Goal: Information Seeking & Learning: Understand process/instructions

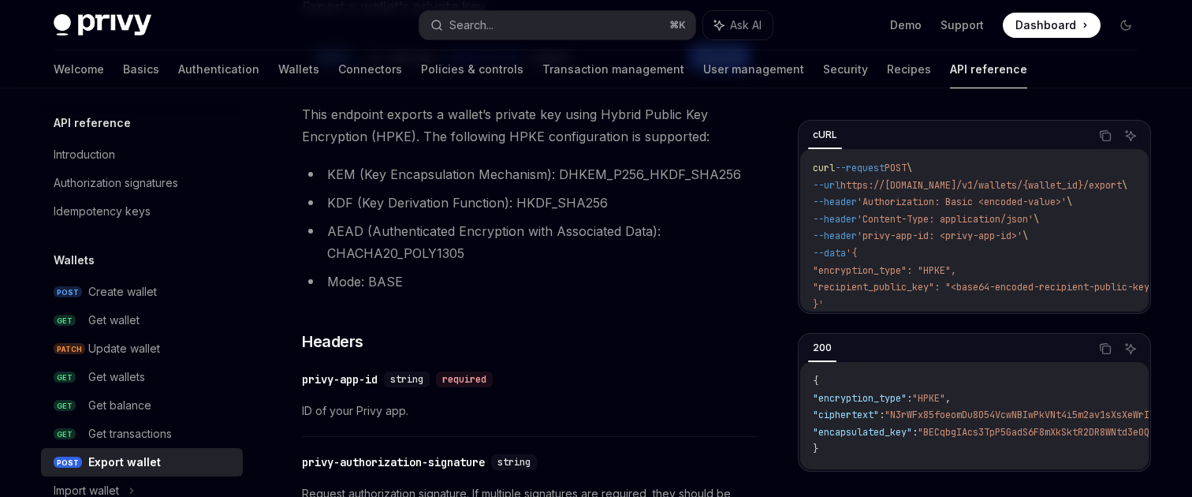
scroll to position [102, 0]
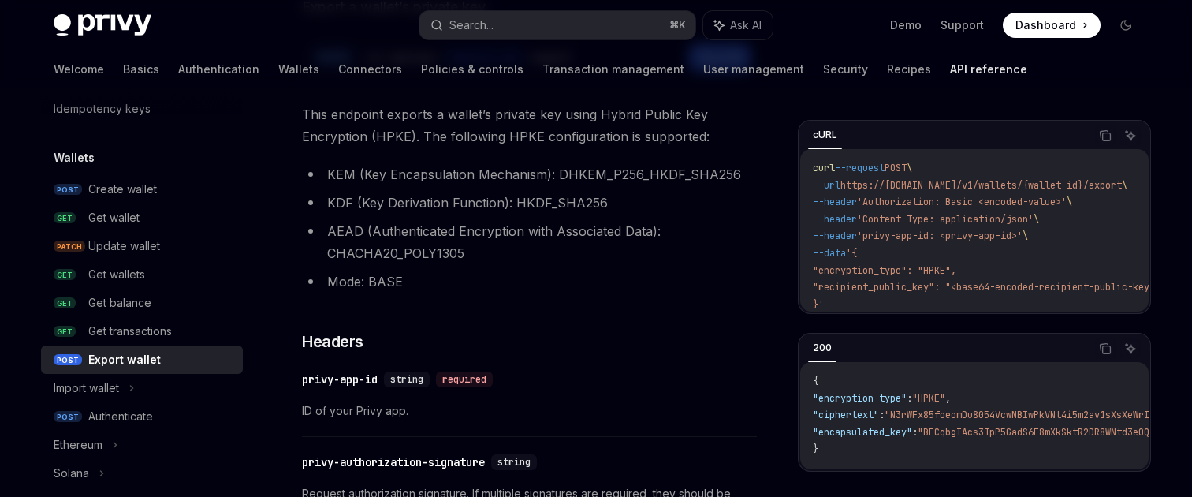
click at [607, 200] on li "KDF (Key Derivation Function): HKDF_SHA256" at bounding box center [529, 203] width 455 height 22
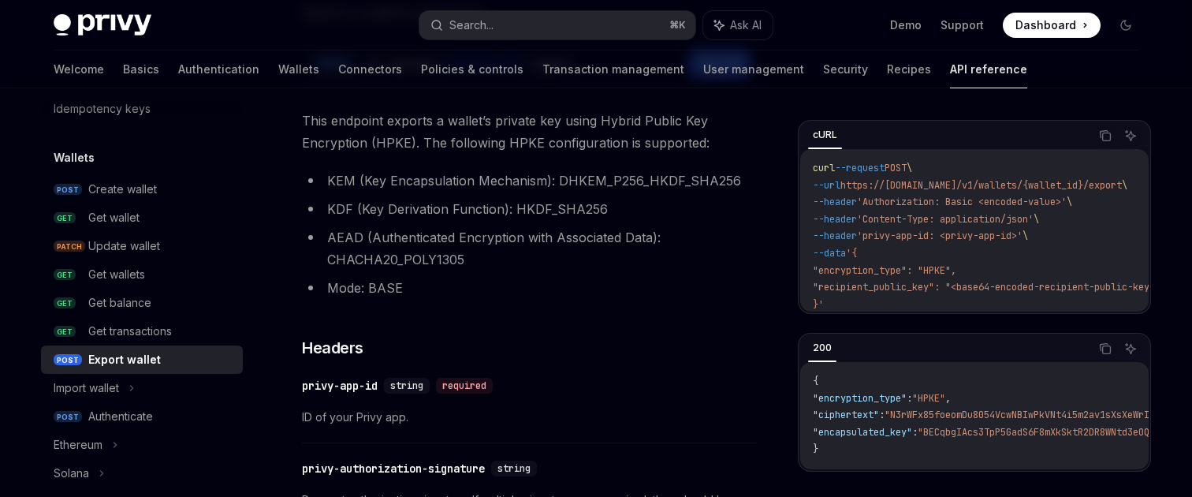
scroll to position [179, 0]
click at [613, 179] on li "KEM (Key Encapsulation Mechanism): DHKEM_P256_HKDF_SHA256" at bounding box center [529, 179] width 455 height 22
click at [615, 177] on li "KEM (Key Encapsulation Mechanism): DHKEM_P256_HKDF_SHA256" at bounding box center [529, 179] width 455 height 22
click at [607, 244] on li "AEAD (Authenticated Encryption with Associated Data): CHACHA20_POLY1305" at bounding box center [529, 247] width 455 height 44
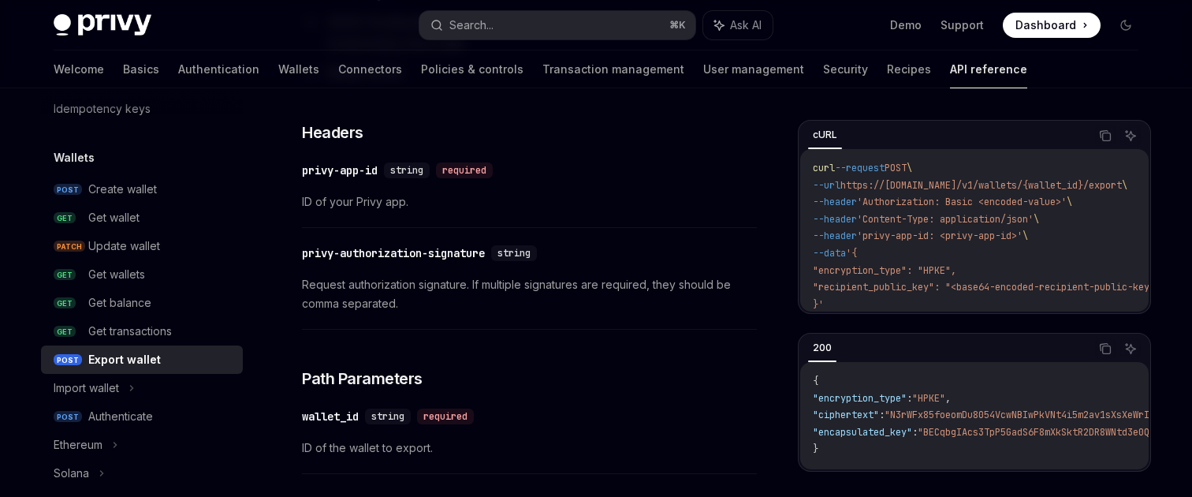
scroll to position [438, 0]
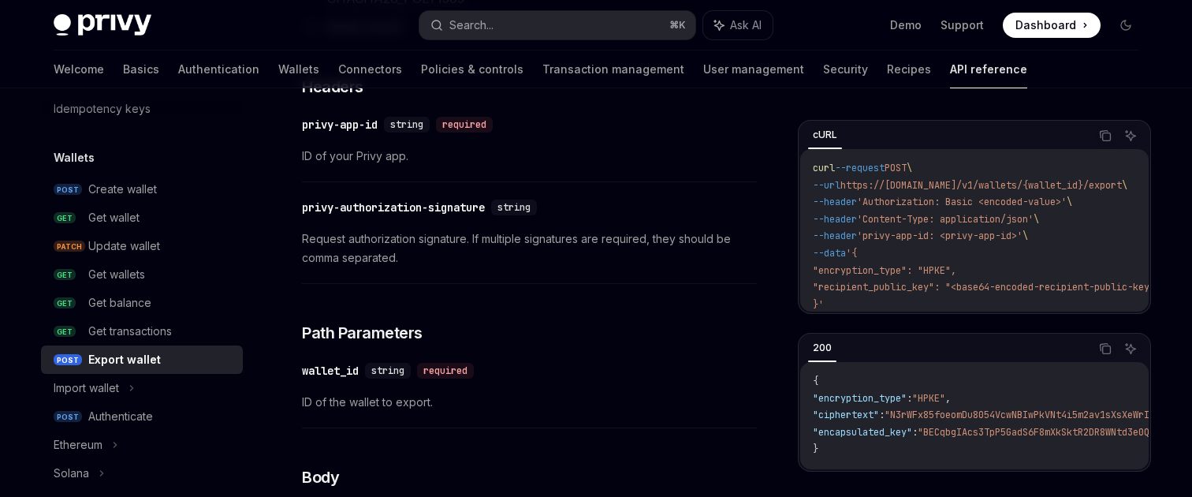
click at [604, 238] on span "Request authorization signature. If multiple signatures are required, they shou…" at bounding box center [529, 248] width 455 height 38
click at [605, 239] on span "Request authorization signature. If multiple signatures are required, they shou…" at bounding box center [529, 248] width 455 height 38
click at [605, 240] on span "Request authorization signature. If multiple signatures are required, they shou…" at bounding box center [529, 248] width 455 height 38
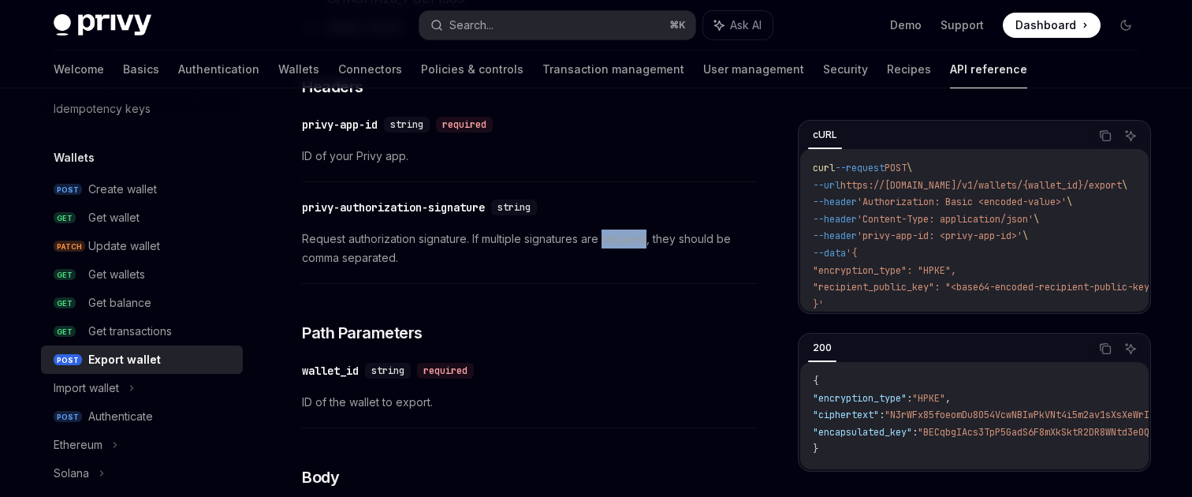
click at [605, 239] on span "Request authorization signature. If multiple signatures are required, they shou…" at bounding box center [529, 248] width 455 height 38
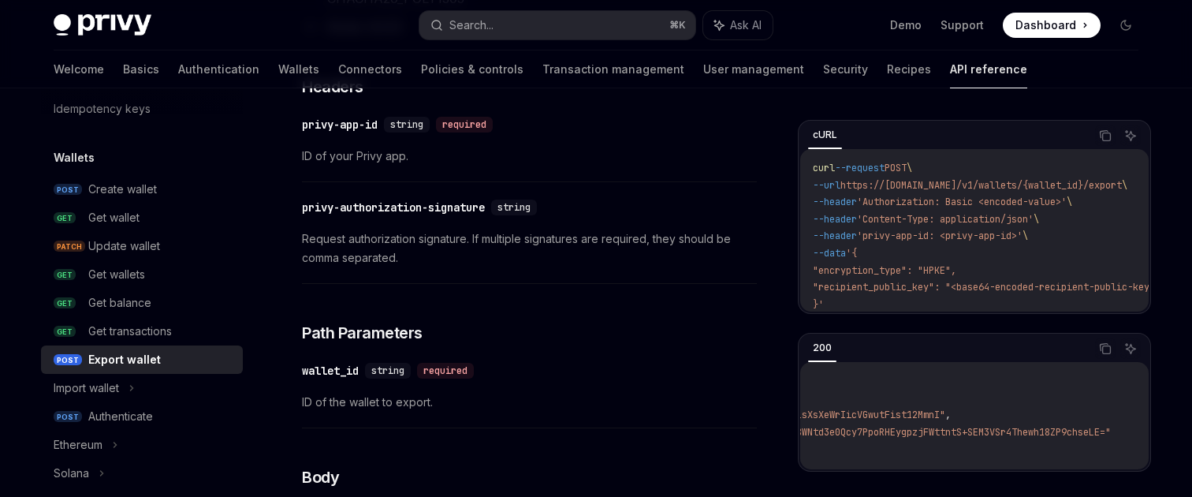
scroll to position [0, 0]
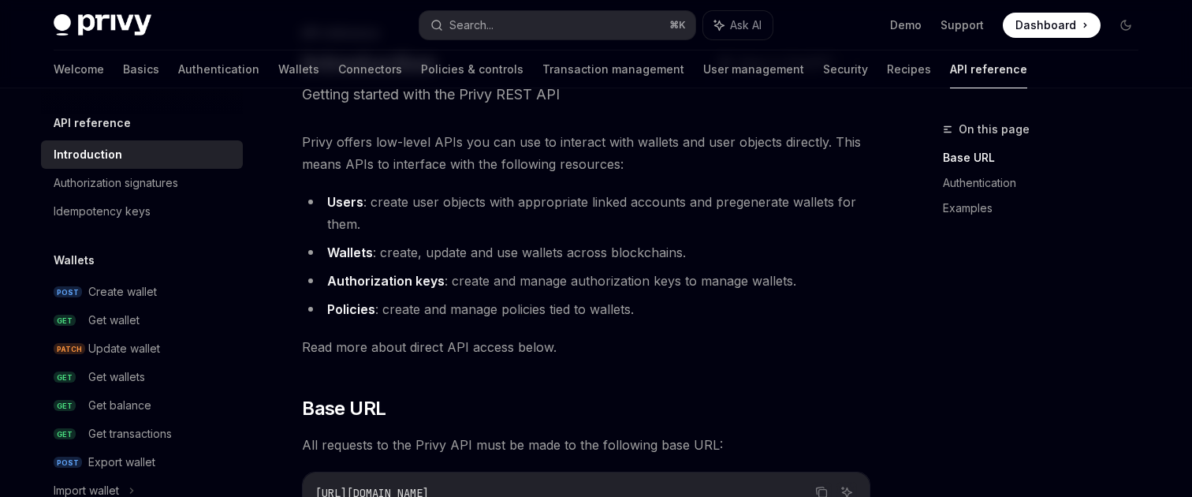
scroll to position [15, 0]
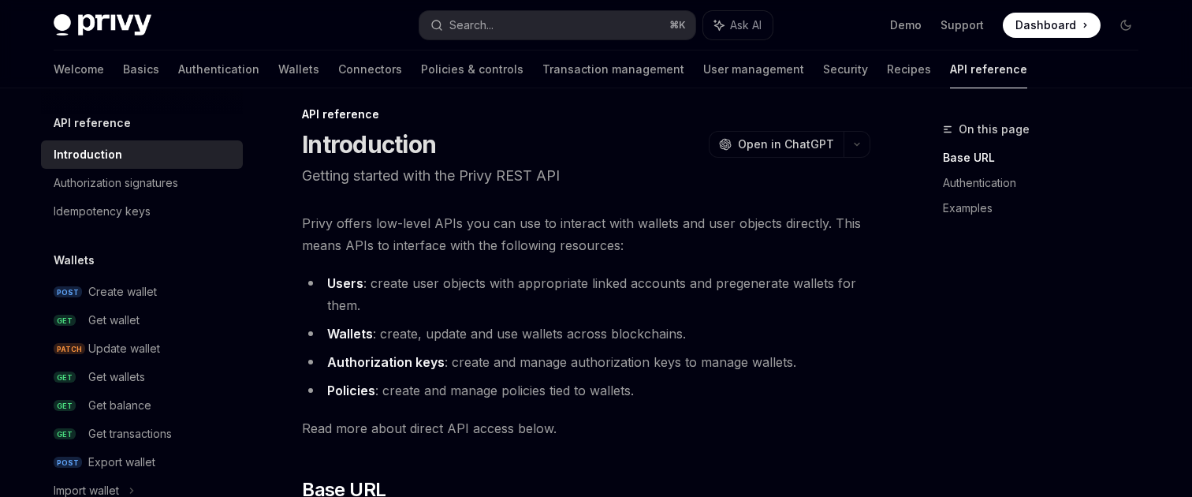
type textarea "*"
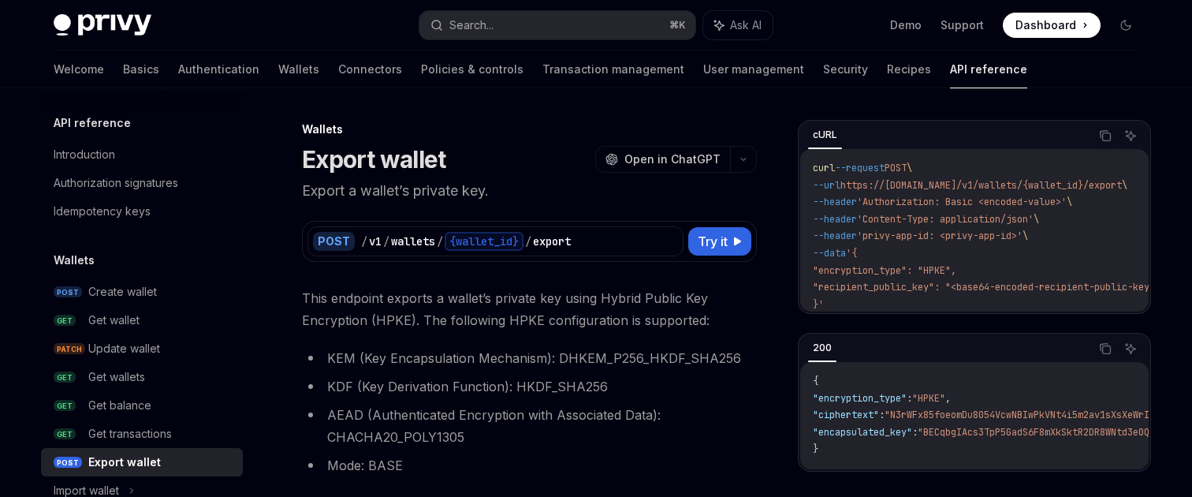
click at [616, 321] on span "This endpoint exports a wallet’s private key using Hybrid Public Key Encryption…" at bounding box center [529, 309] width 455 height 44
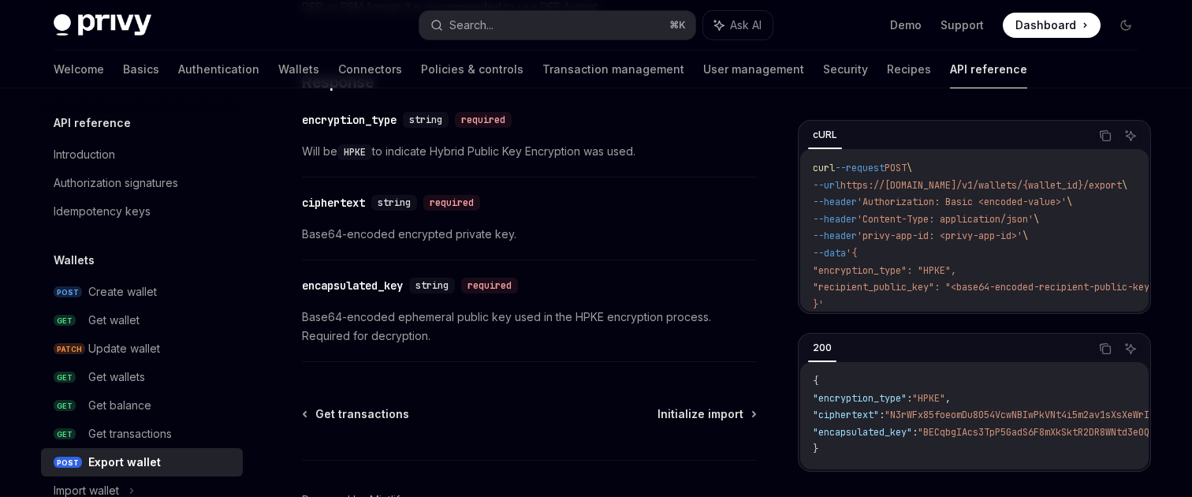
scroll to position [1074, 0]
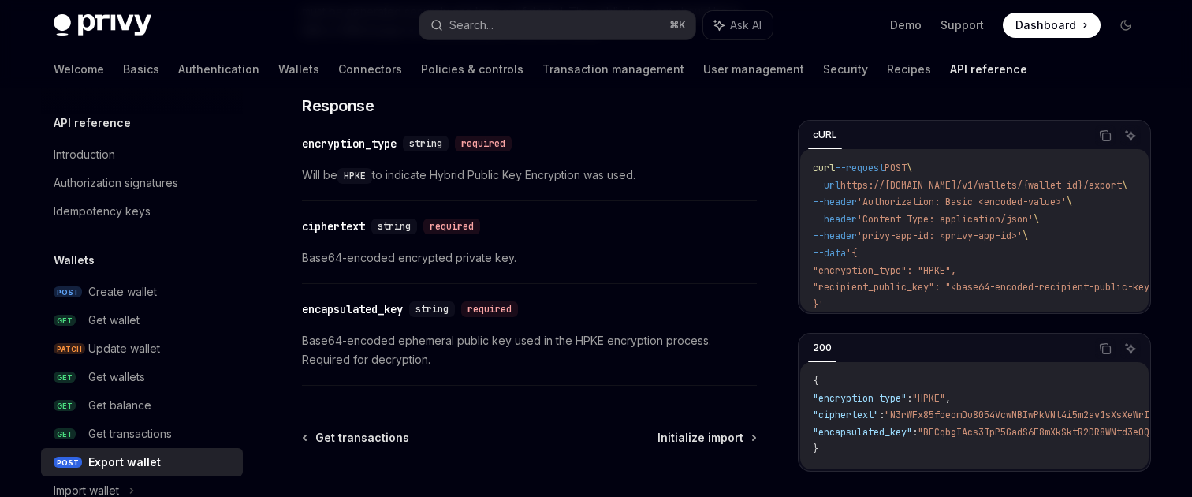
click at [609, 341] on span "Base64-encoded ephemeral public key used in the HPKE encryption process. Requir…" at bounding box center [529, 350] width 455 height 38
click at [607, 341] on span "Base64-encoded ephemeral public key used in the HPKE encryption process. Requir…" at bounding box center [529, 350] width 455 height 38
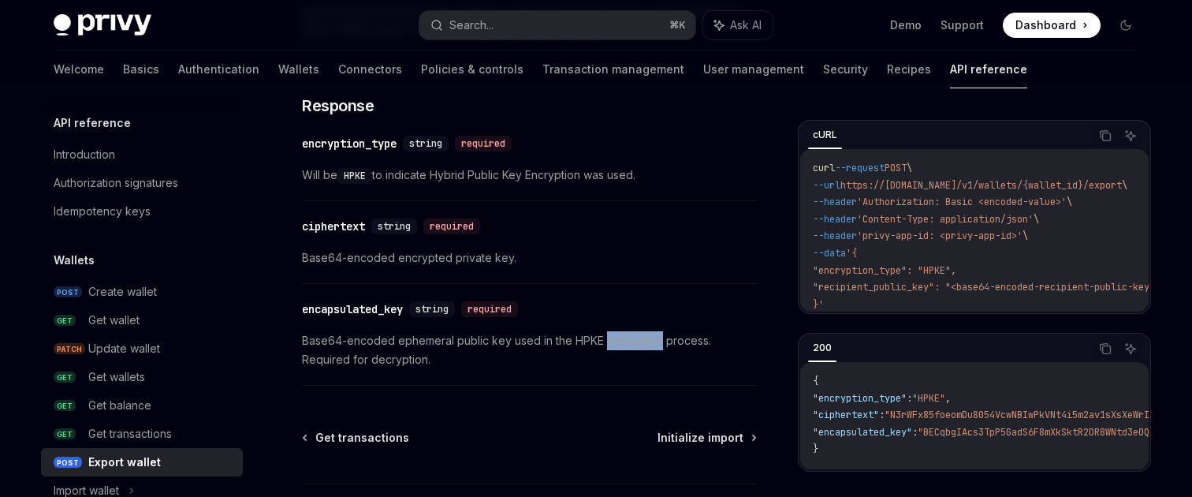
click at [607, 341] on span "Base64-encoded ephemeral public key used in the HPKE encryption process. Requir…" at bounding box center [529, 350] width 455 height 38
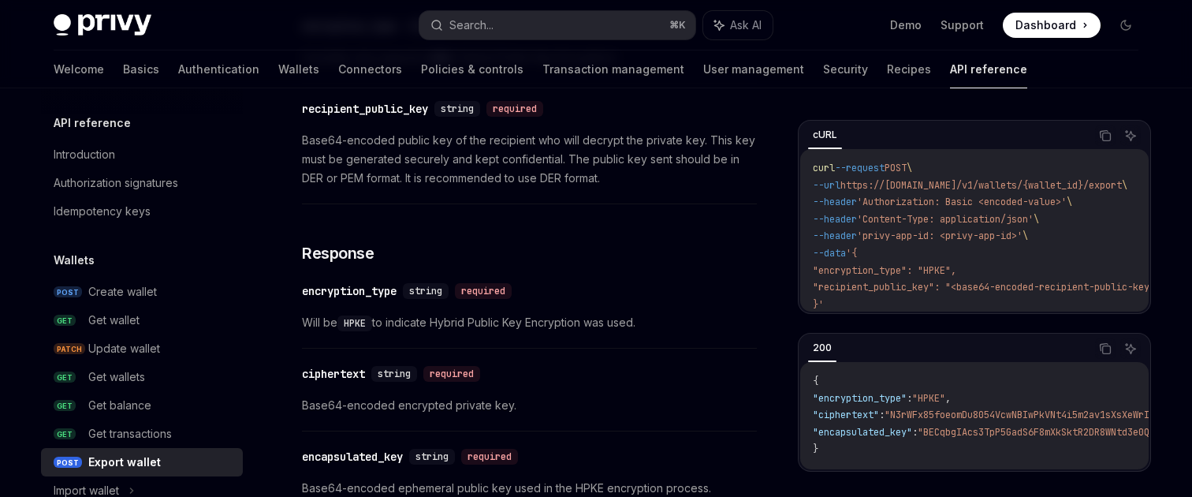
scroll to position [976, 0]
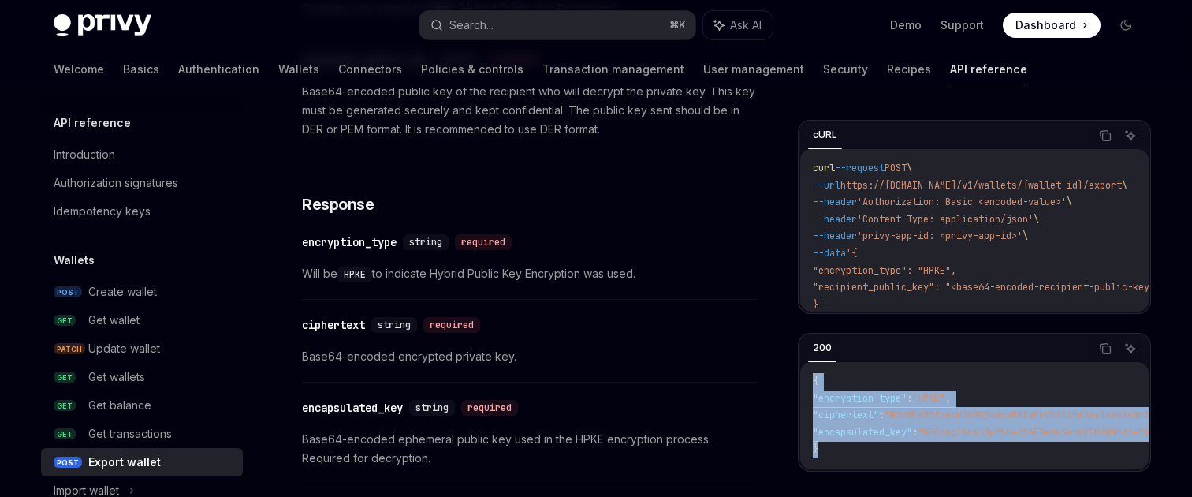
drag, startPoint x: 814, startPoint y: 374, endPoint x: 828, endPoint y: 447, distance: 74.8
click at [828, 447] on code "{ "encryption_type" : "HPKE" , "ciphertext" : "N3rWFx85foeomDu8054VcwNBIwPkVNt4…" at bounding box center [1132, 415] width 639 height 85
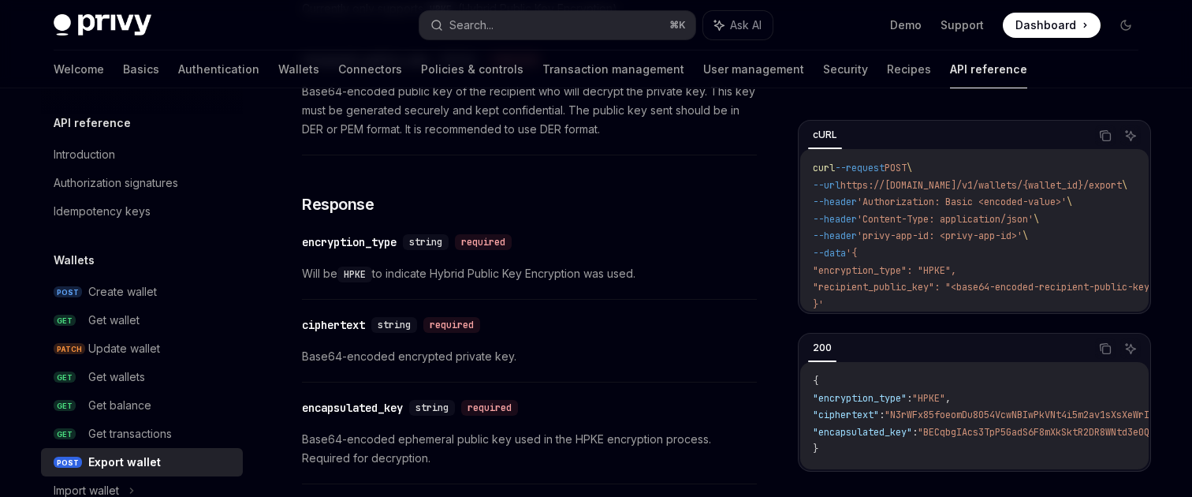
click at [869, 443] on code "{ "encryption_type" : "HPKE" , "ciphertext" : "N3rWFx85foeomDu8054VcwNBIwPkVNt4…" at bounding box center [1132, 415] width 639 height 85
click at [878, 447] on code "{ "encryption_type" : "HPKE" , "ciphertext" : "N3rWFx85foeomDu8054VcwNBIwPkVNt4…" at bounding box center [1132, 415] width 639 height 85
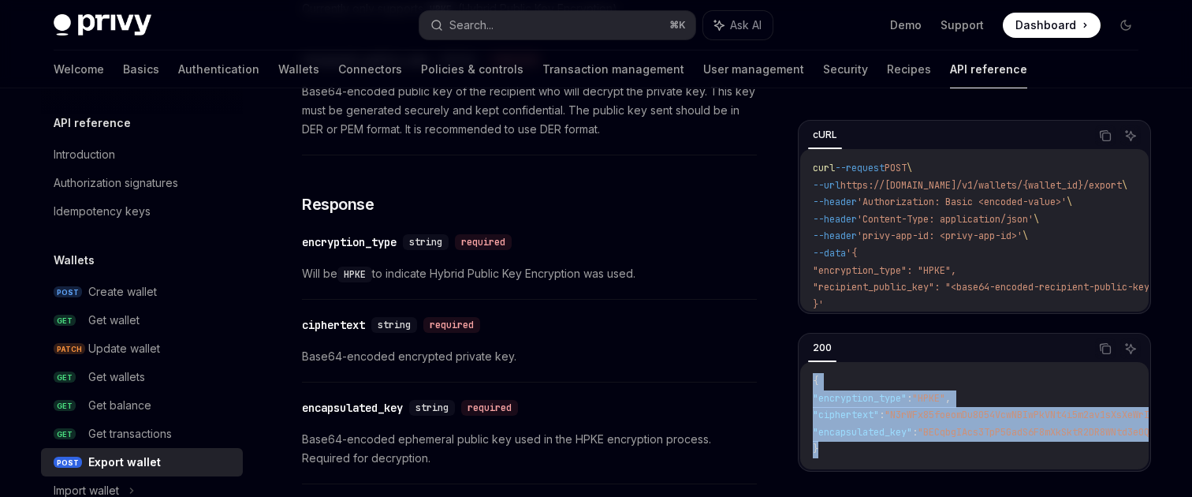
drag, startPoint x: 878, startPoint y: 447, endPoint x: 810, endPoint y: 376, distance: 98.7
click at [810, 376] on div "{ "encryption_type" : "HPKE" , "ciphertext" : "N3rWFx85foeomDu8054VcwNBIwPkVNt4…" at bounding box center [974, 415] width 348 height 107
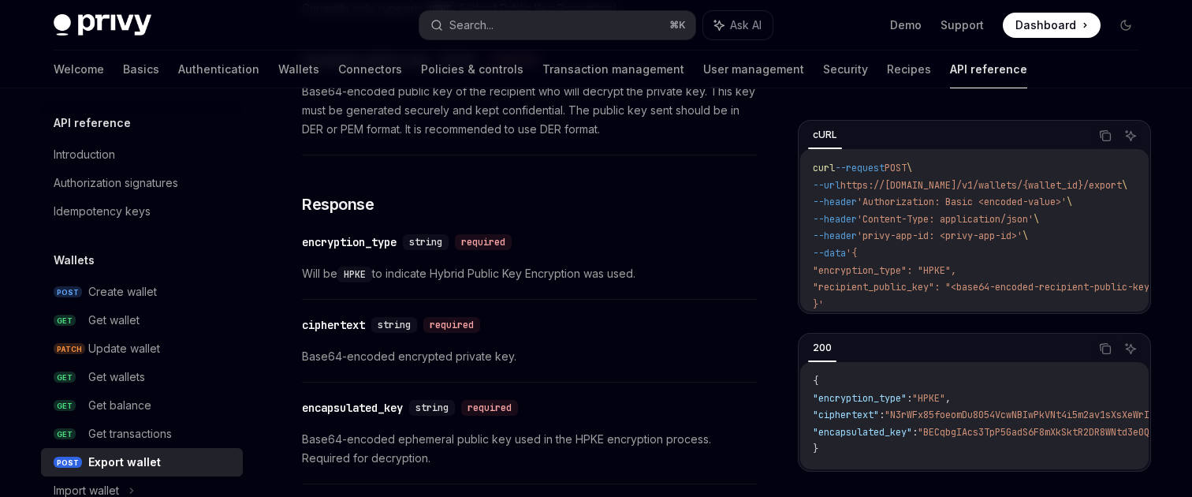
click at [814, 375] on span "{" at bounding box center [816, 380] width 6 height 13
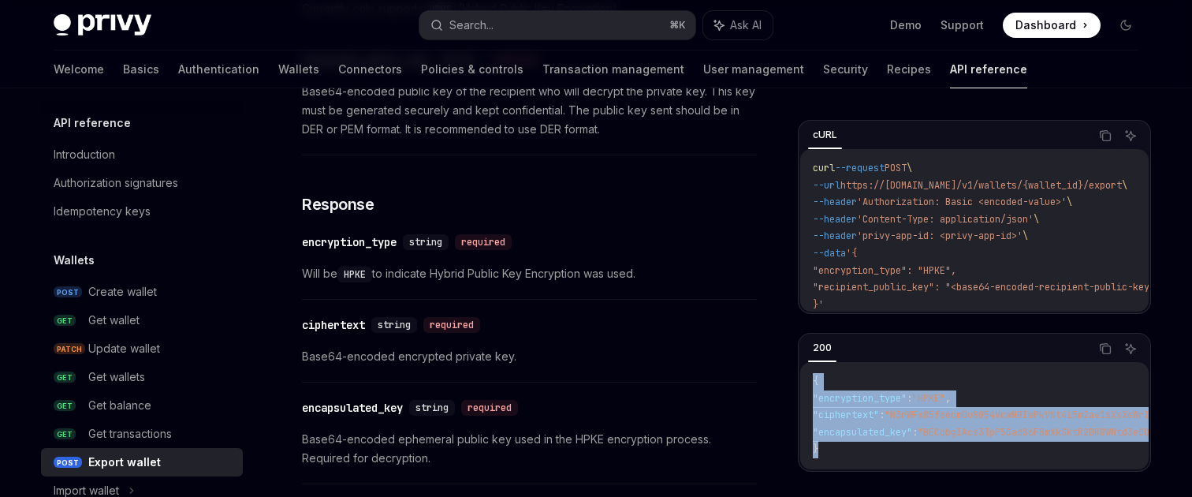
drag, startPoint x: 814, startPoint y: 374, endPoint x: 836, endPoint y: 452, distance: 81.7
click at [836, 452] on div "{ "encryption_type" : "HPKE" , "ciphertext" : "N3rWFx85foeomDu8054VcwNBIwPkVNt4…" at bounding box center [974, 415] width 348 height 107
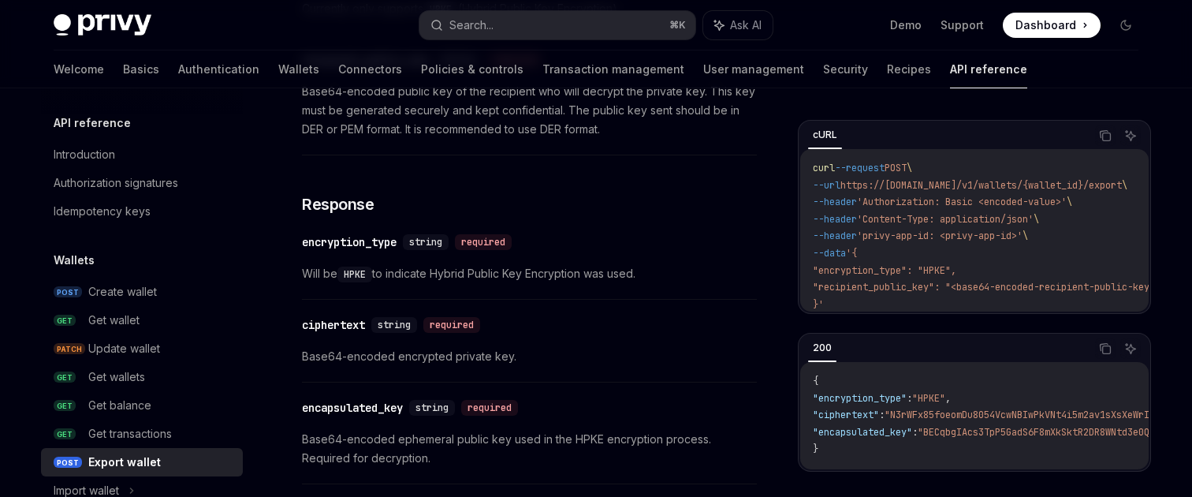
click at [858, 444] on code "{ "encryption_type" : "HPKE" , "ciphertext" : "N3rWFx85foeomDu8054VcwNBIwPkVNt4…" at bounding box center [1132, 415] width 639 height 85
click at [607, 274] on span "Will be HPKE to indicate Hybrid Public Key Encryption was used." at bounding box center [529, 273] width 455 height 19
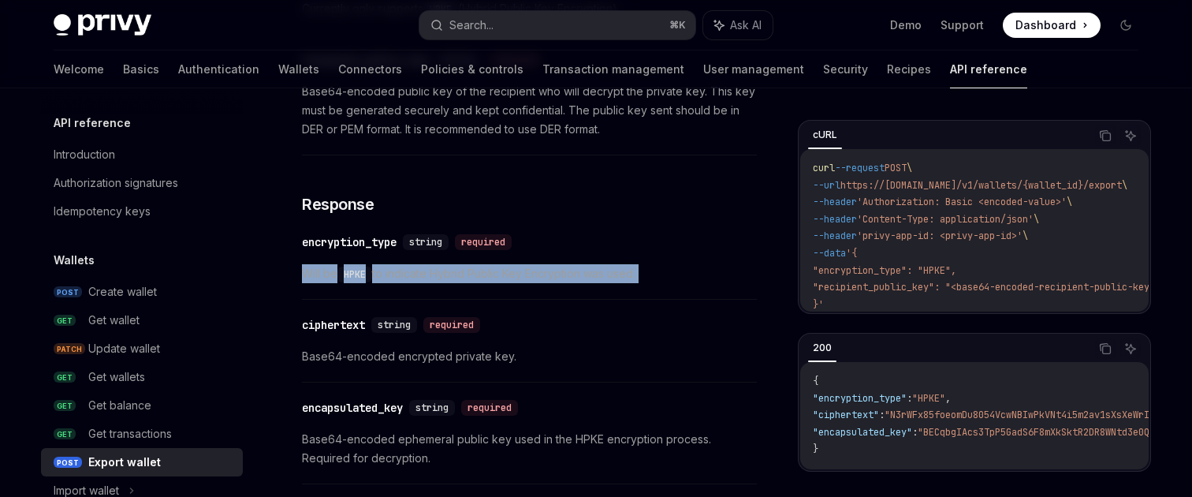
click at [607, 274] on span "Will be HPKE to indicate Hybrid Public Key Encryption was used." at bounding box center [529, 273] width 455 height 19
click at [609, 274] on span "Will be HPKE to indicate Hybrid Public Key Encryption was used." at bounding box center [529, 273] width 455 height 19
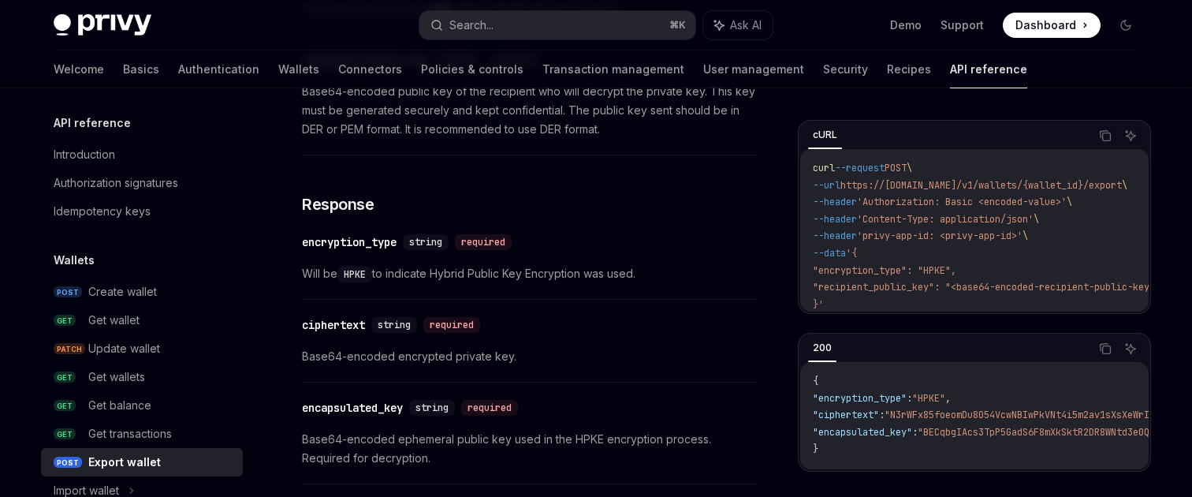
click at [611, 272] on span "Will be HPKE to indicate Hybrid Public Key Encryption was used." at bounding box center [529, 273] width 455 height 19
click at [611, 273] on span "Will be HPKE to indicate Hybrid Public Key Encryption was used." at bounding box center [529, 273] width 455 height 19
click at [610, 273] on span "Will be HPKE to indicate Hybrid Public Key Encryption was used." at bounding box center [529, 273] width 455 height 19
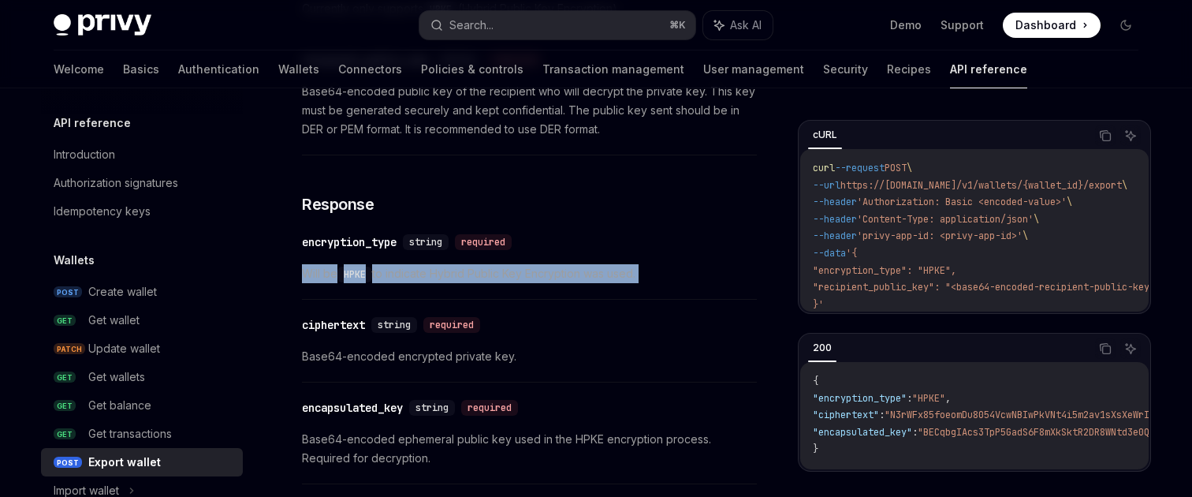
click at [610, 273] on span "Will be HPKE to indicate Hybrid Public Key Encryption was used." at bounding box center [529, 273] width 455 height 19
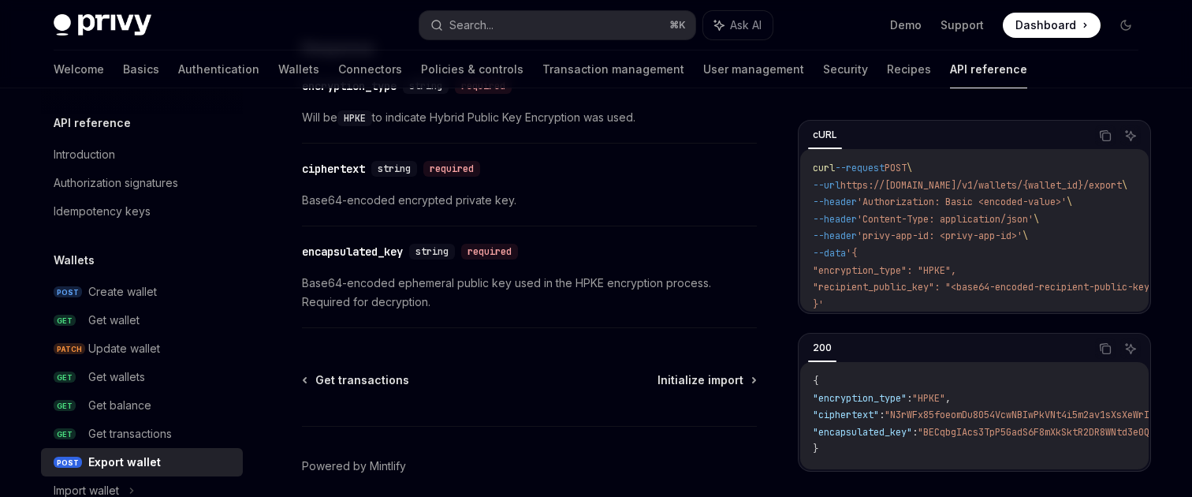
scroll to position [1156, 0]
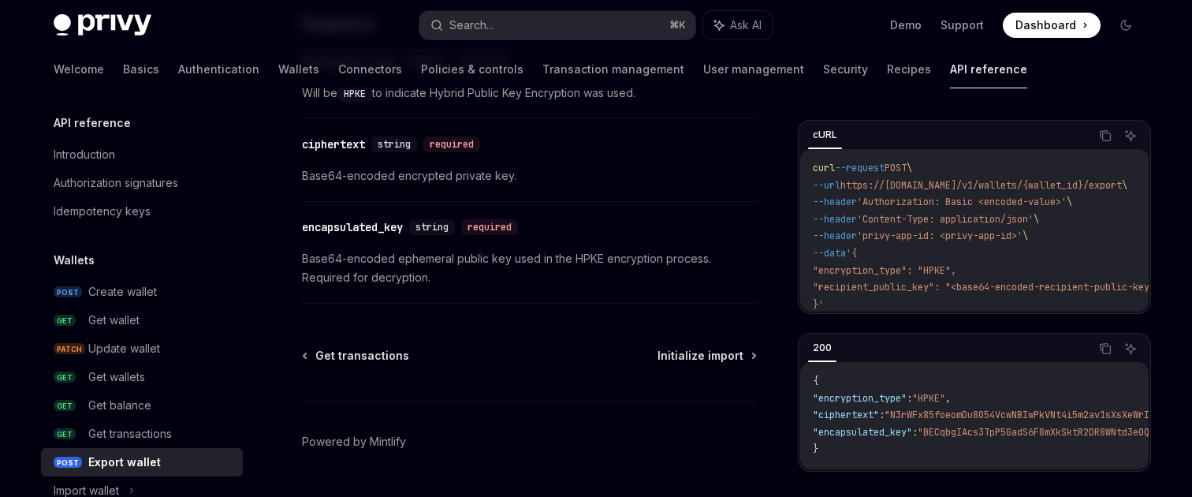
click at [614, 259] on span "Base64-encoded ephemeral public key used in the HPKE encryption process. Requir…" at bounding box center [529, 268] width 455 height 38
click at [610, 259] on span "Base64-encoded ephemeral public key used in the HPKE encryption process. Requir…" at bounding box center [529, 268] width 455 height 38
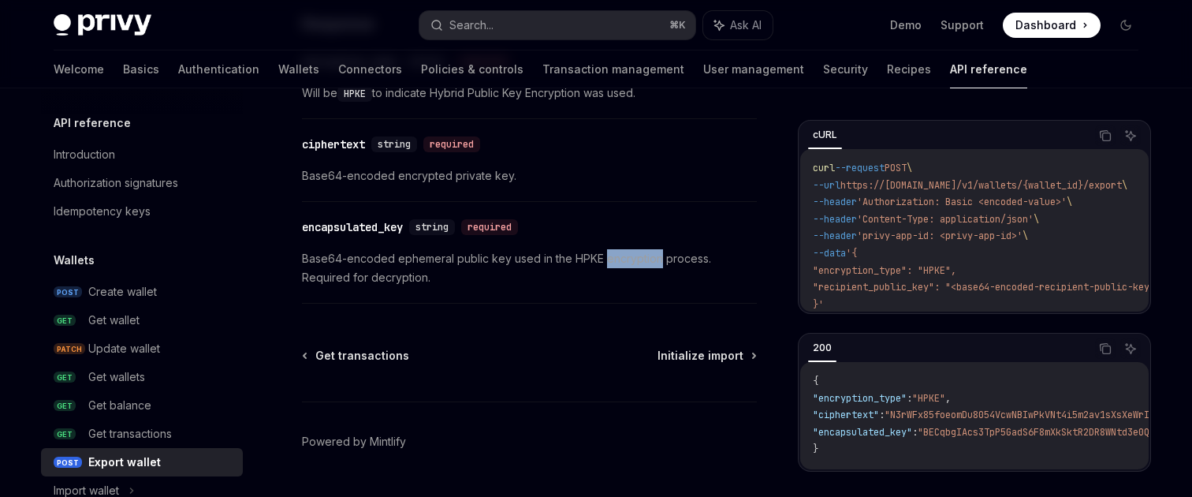
click at [610, 259] on span "Base64-encoded ephemeral public key used in the HPKE encryption process. Requir…" at bounding box center [529, 268] width 455 height 38
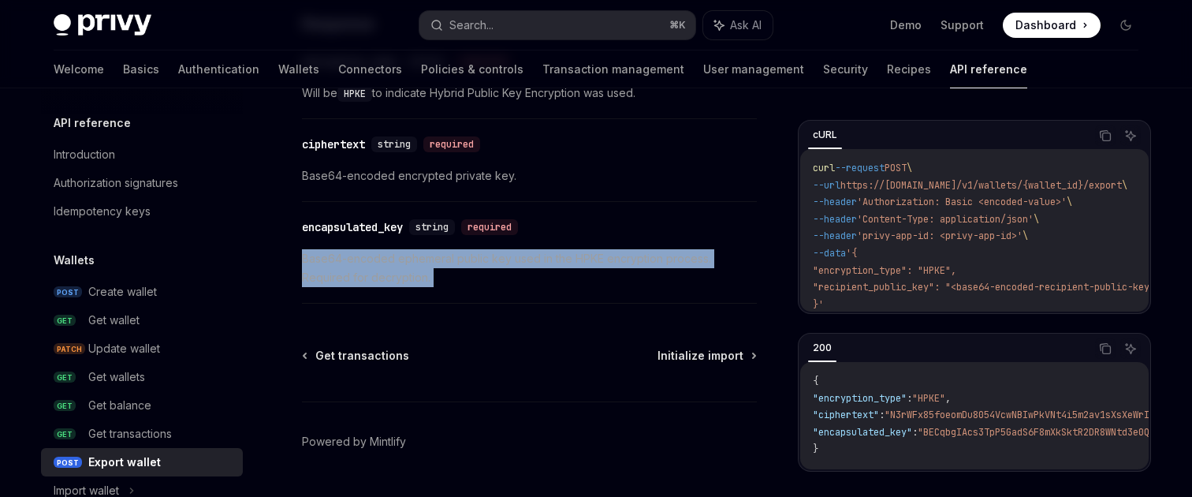
click at [610, 259] on span "Base64-encoded ephemeral public key used in the HPKE encryption process. Requir…" at bounding box center [529, 268] width 455 height 38
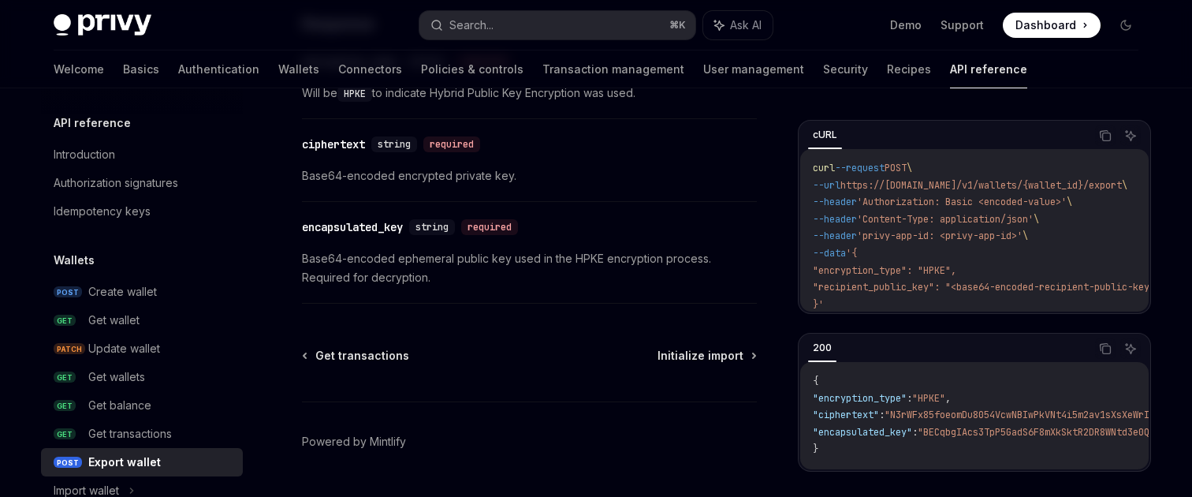
click at [609, 259] on span "Base64-encoded ephemeral public key used in the HPKE encryption process. Requir…" at bounding box center [529, 268] width 455 height 38
click at [610, 259] on span "Base64-encoded ephemeral public key used in the HPKE encryption process. Requir…" at bounding box center [529, 268] width 455 height 38
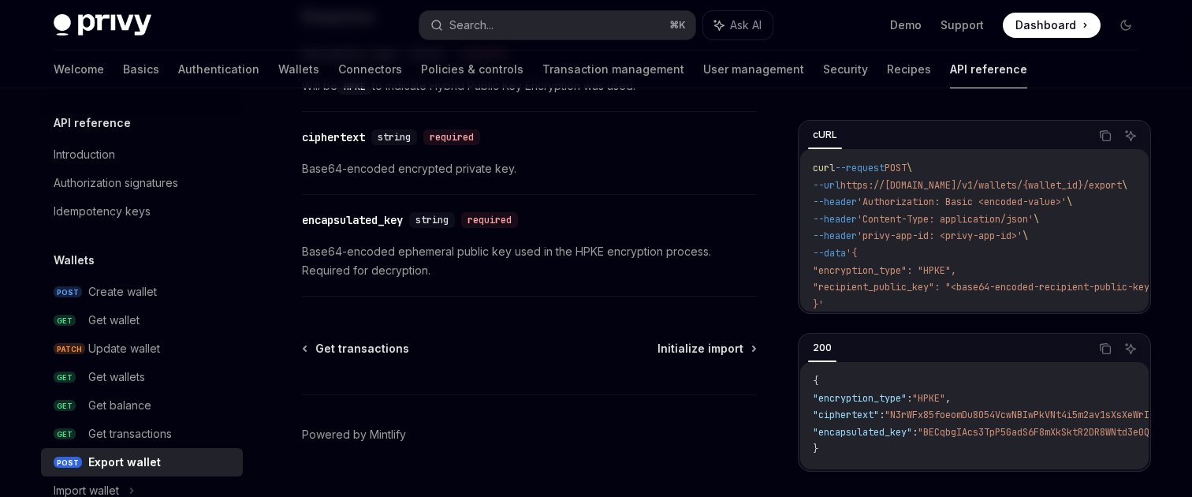
scroll to position [1160, 0]
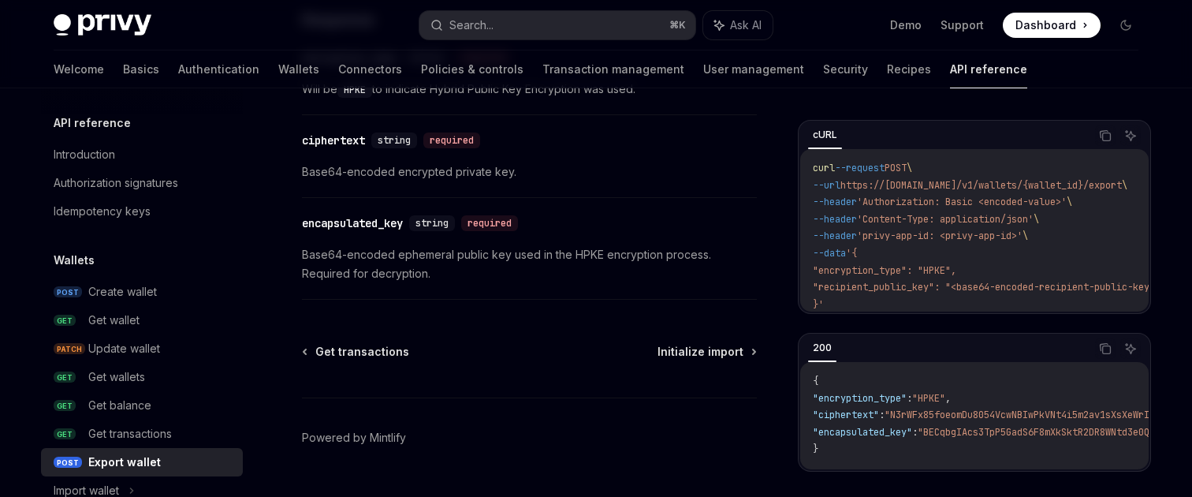
click at [610, 259] on span "Base64-encoded ephemeral public key used in the HPKE encryption process. Requir…" at bounding box center [529, 264] width 455 height 38
click at [610, 255] on span "Base64-encoded ephemeral public key used in the HPKE encryption process. Requir…" at bounding box center [529, 264] width 455 height 38
click at [605, 255] on span "Base64-encoded ephemeral public key used in the HPKE encryption process. Requir…" at bounding box center [529, 264] width 455 height 38
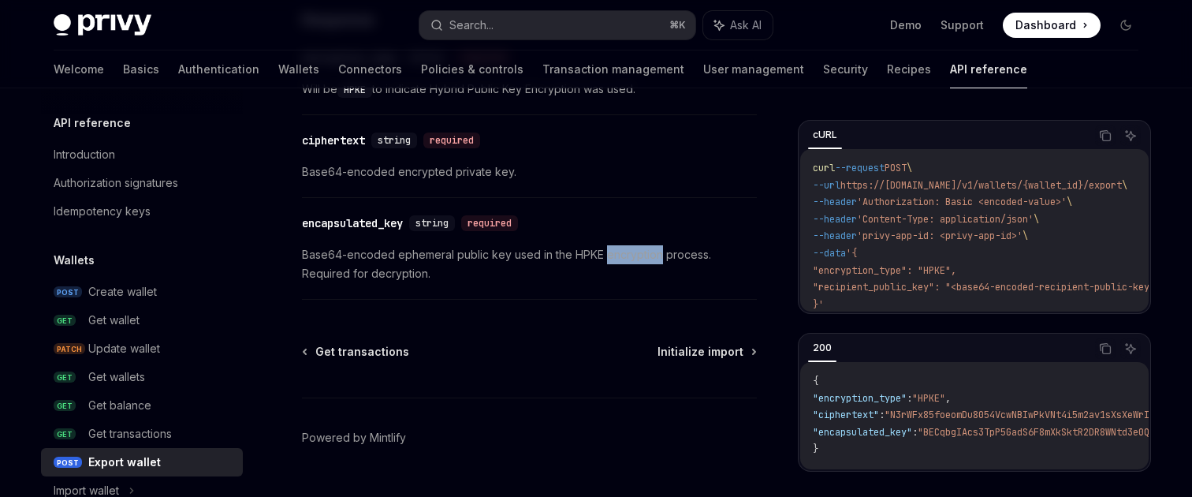
click at [605, 255] on span "Base64-encoded ephemeral public key used in the HPKE encryption process. Requir…" at bounding box center [529, 264] width 455 height 38
